Goal: Check status: Check status

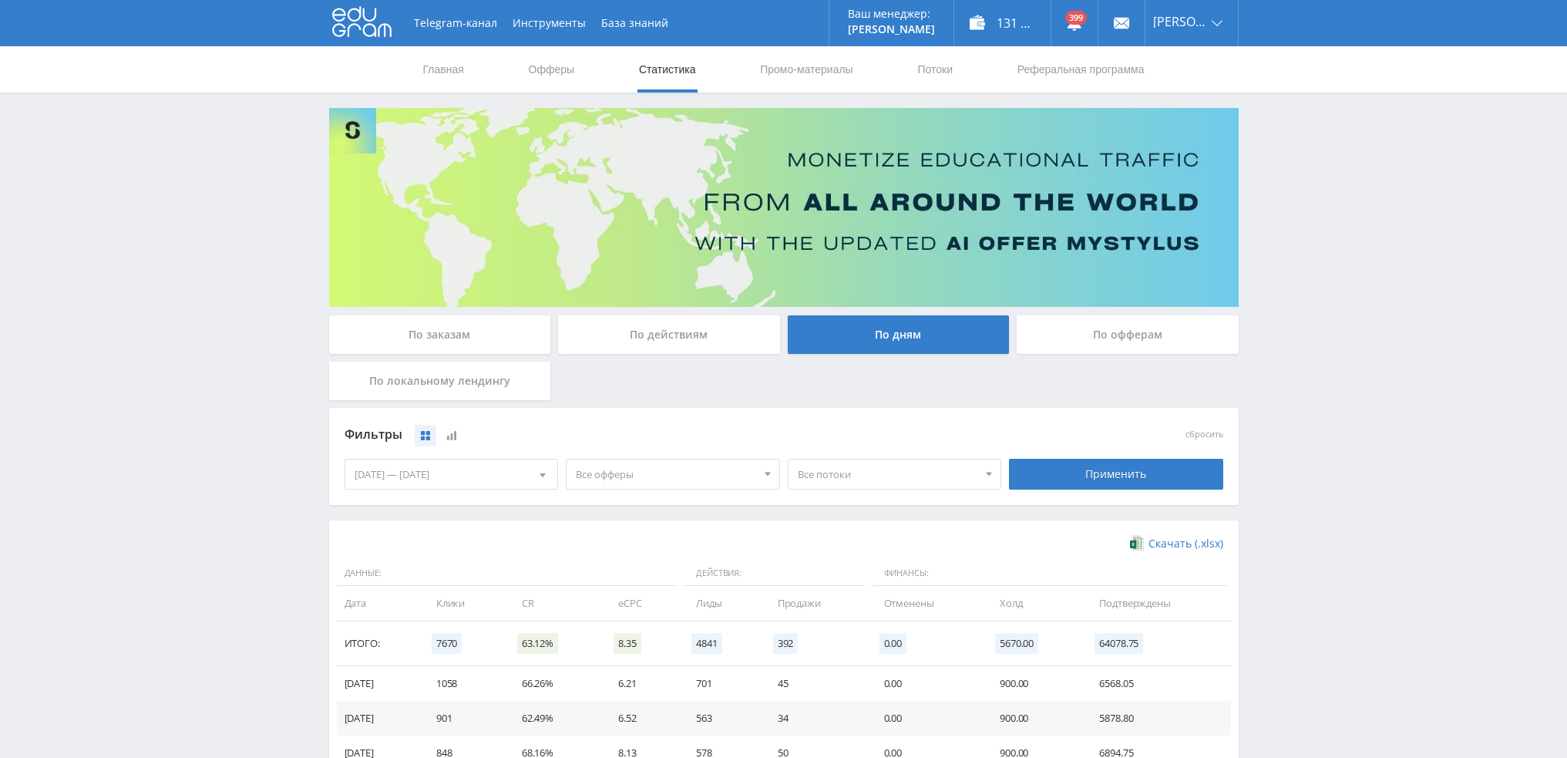
scroll to position [154, 0]
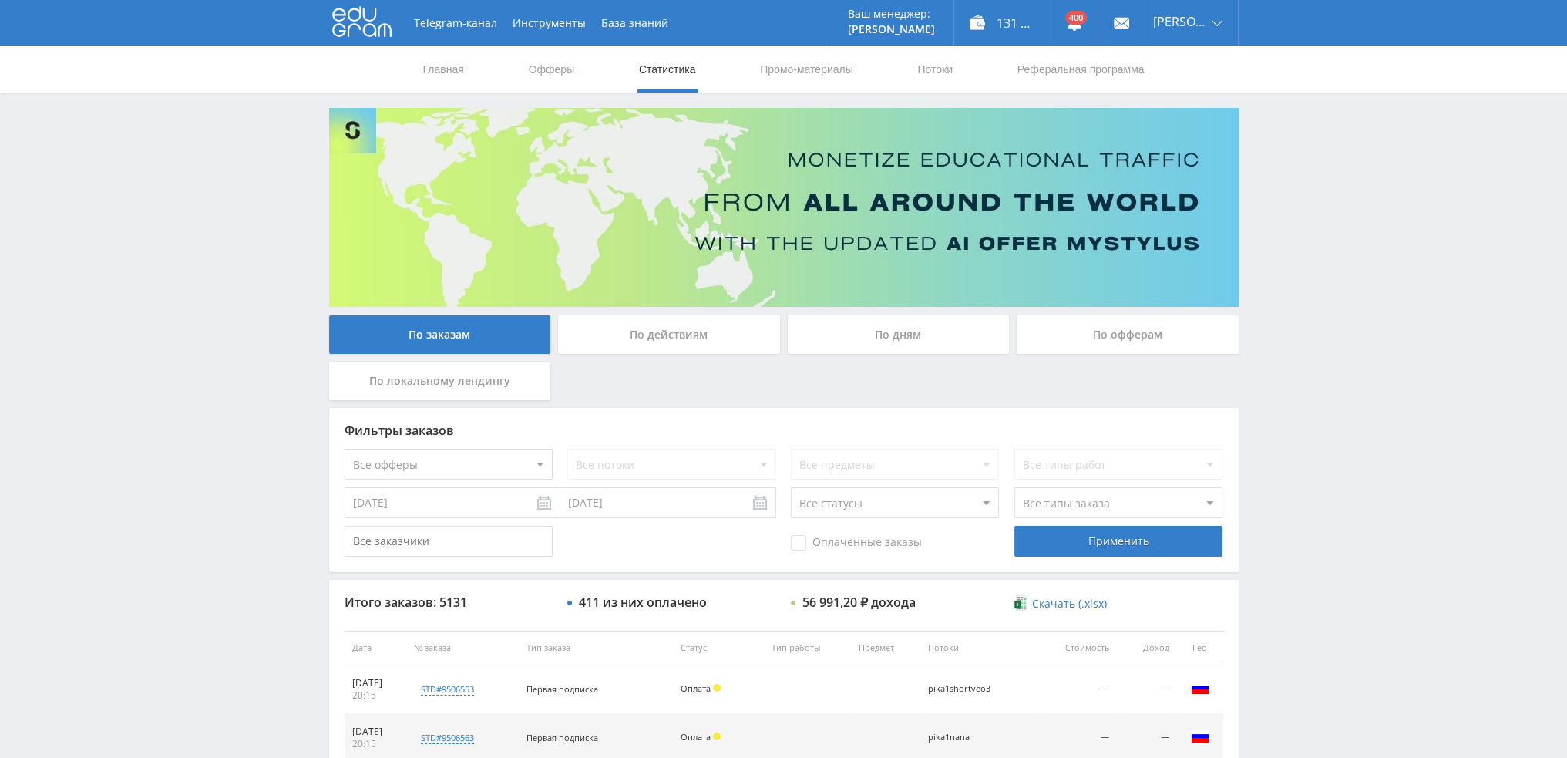
click at [909, 340] on div "По дням" at bounding box center [899, 334] width 222 height 39
click at [0, 0] on input "По дням" at bounding box center [0, 0] width 0 height 0
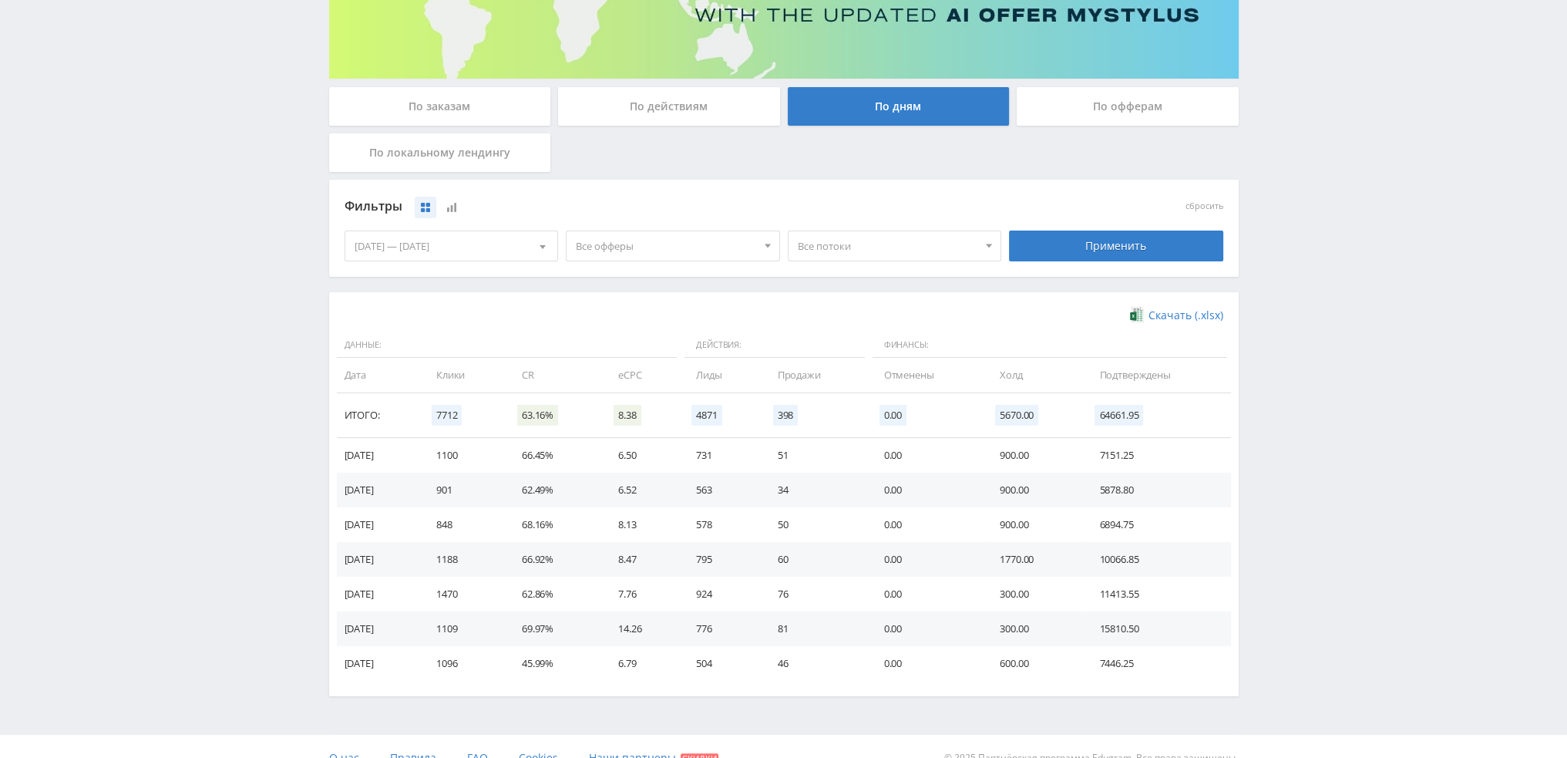
scroll to position [231, 0]
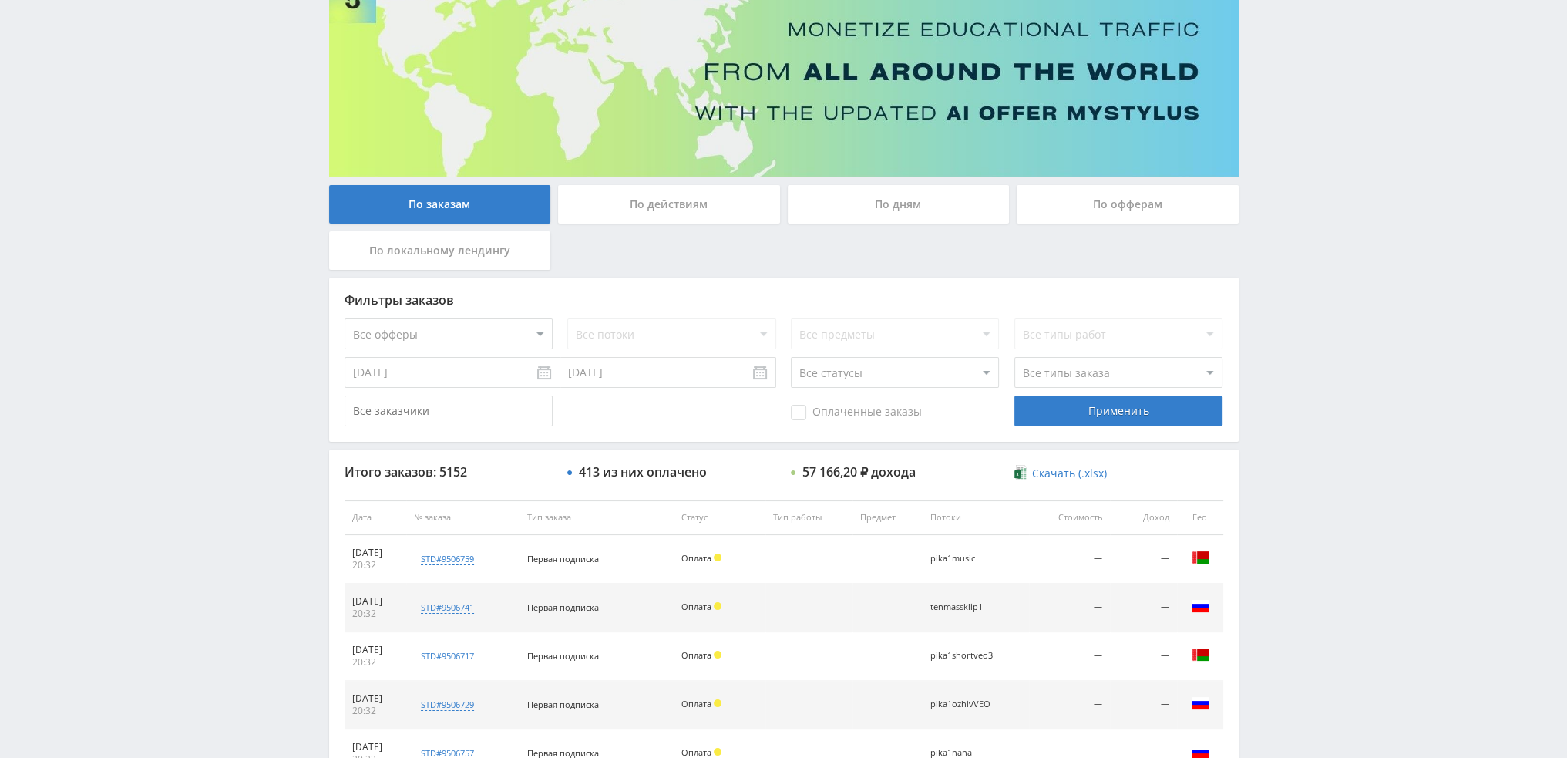
scroll to position [71, 0]
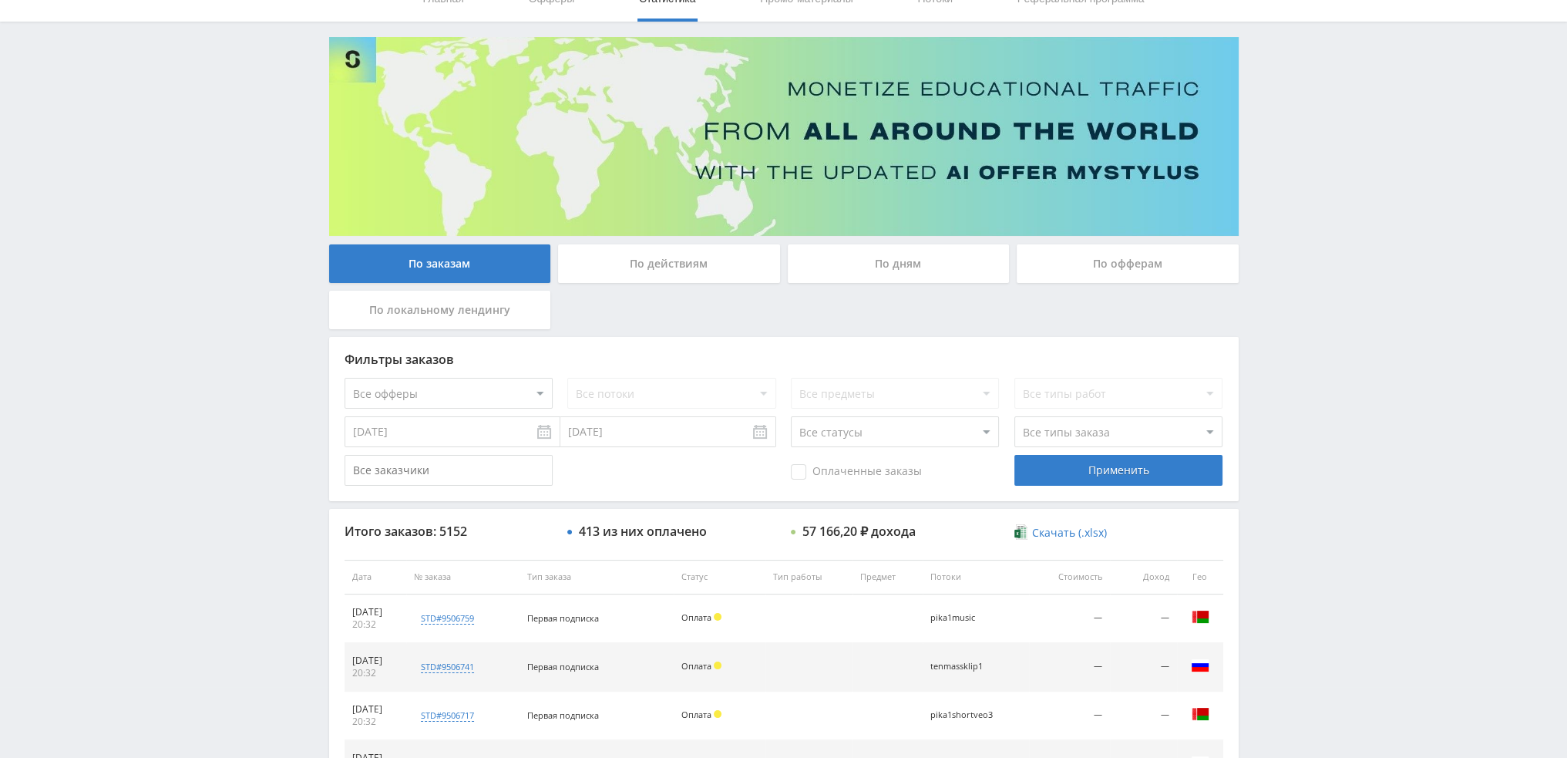
click at [945, 264] on div "По дням" at bounding box center [899, 263] width 222 height 39
click at [0, 0] on input "По дням" at bounding box center [0, 0] width 0 height 0
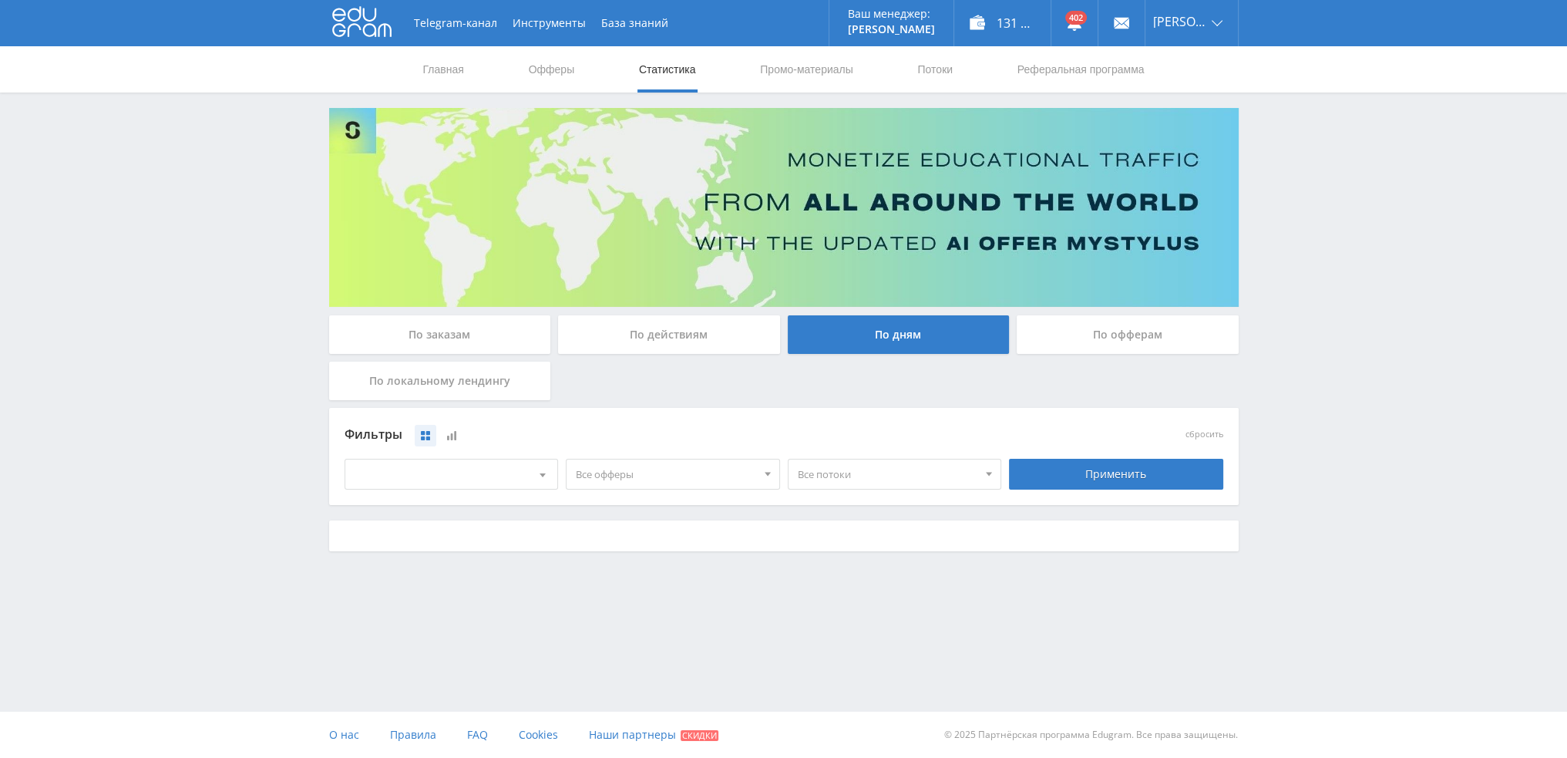
scroll to position [0, 0]
